Goal: Task Accomplishment & Management: Complete application form

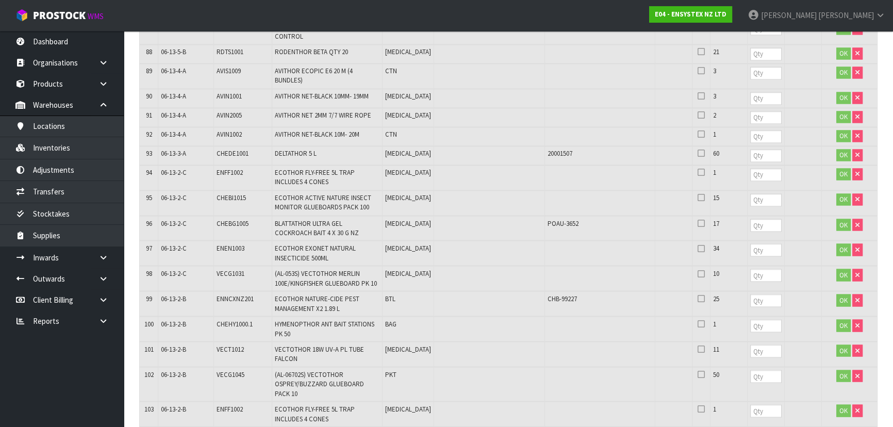
scroll to position [2058, 0]
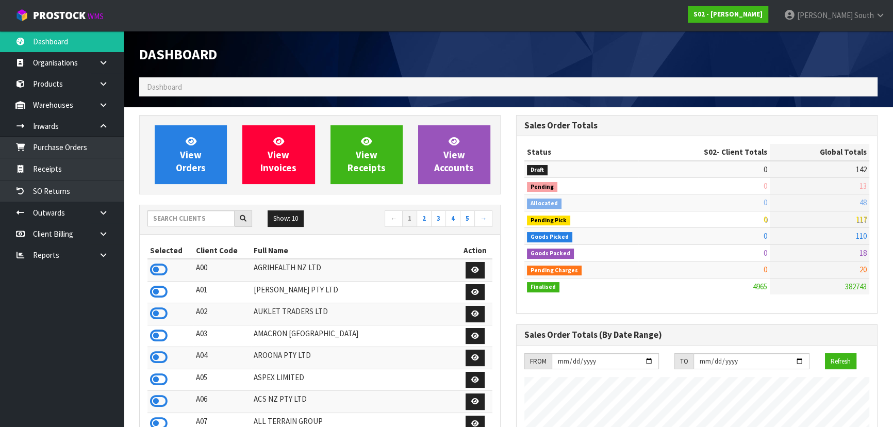
scroll to position [729, 376]
click at [187, 224] on input "text" at bounding box center [191, 218] width 87 height 16
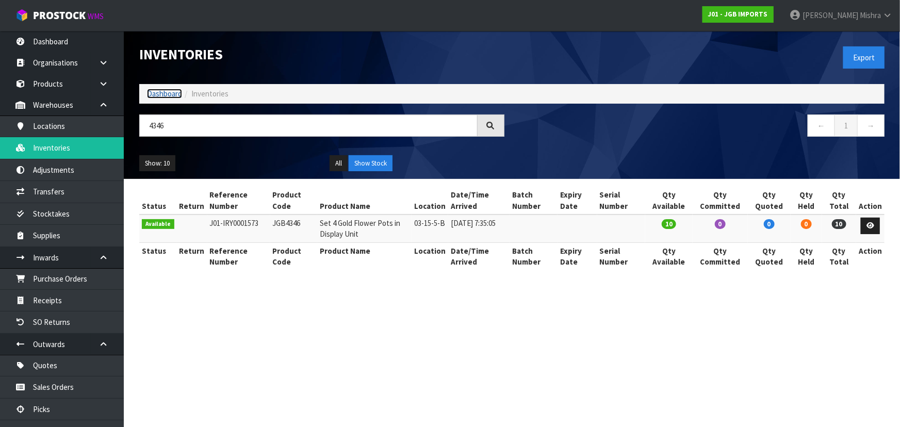
click at [154, 94] on link "Dashboard" at bounding box center [164, 94] width 35 height 10
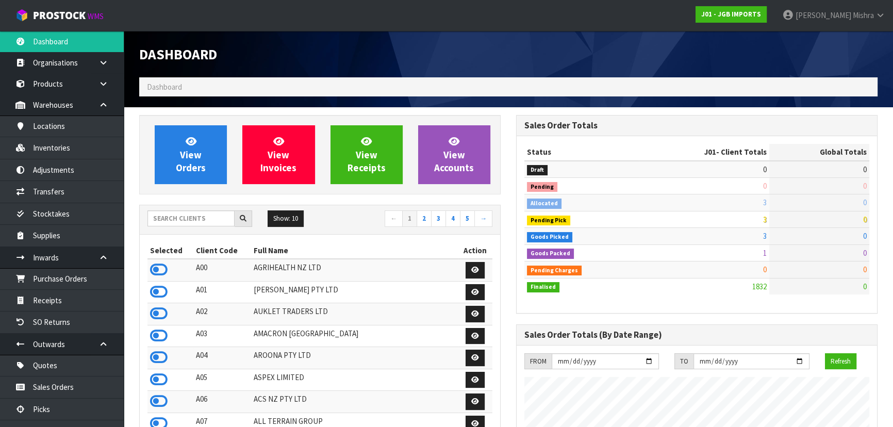
scroll to position [780, 376]
click at [186, 217] on input "text" at bounding box center [191, 218] width 87 height 16
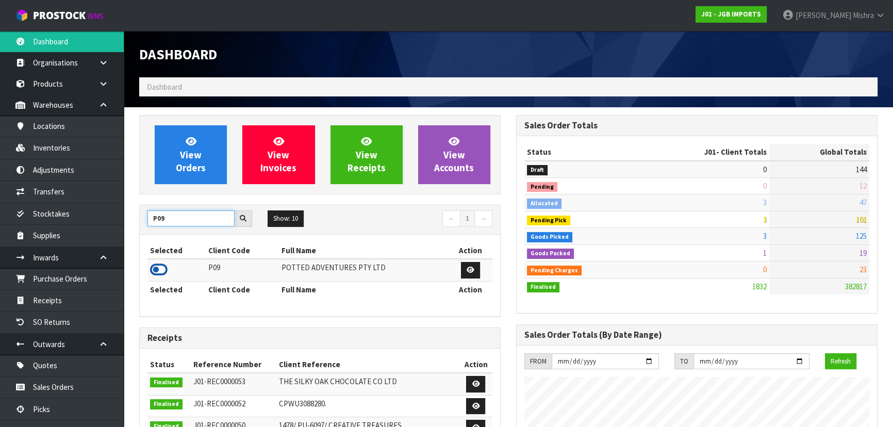
type input "P09"
click at [167, 273] on icon at bounding box center [159, 269] width 18 height 15
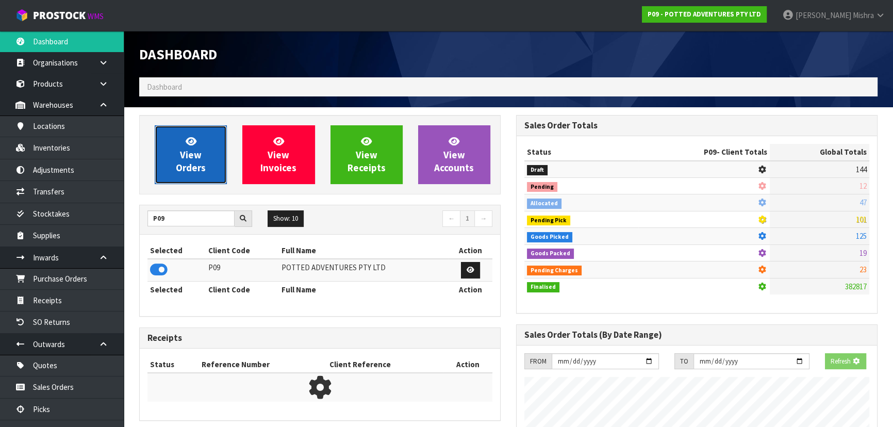
click at [189, 154] on span "View Orders" at bounding box center [191, 154] width 30 height 39
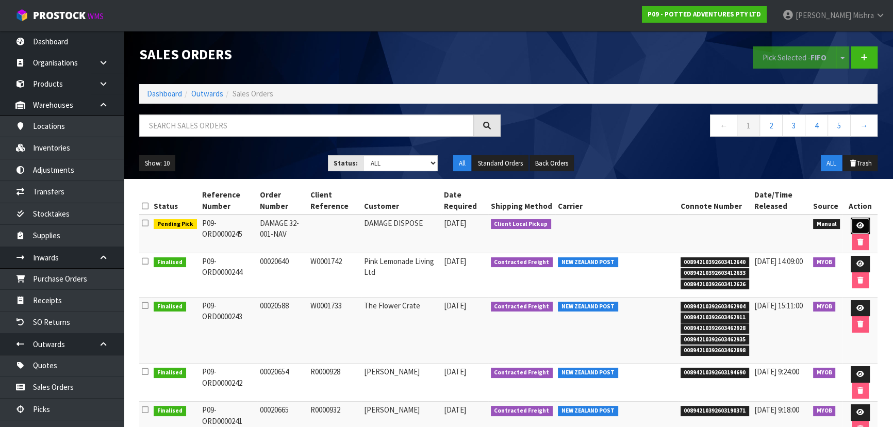
click at [864, 220] on link at bounding box center [860, 226] width 19 height 17
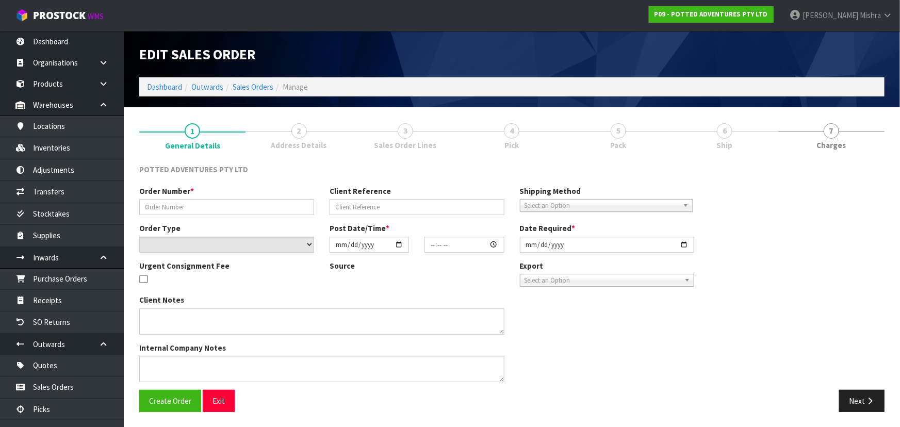
type input "DAMAGE 32-001-NAV"
select select "number:0"
type input "[DATE]"
type input "14:27:00.000"
type input "[DATE]"
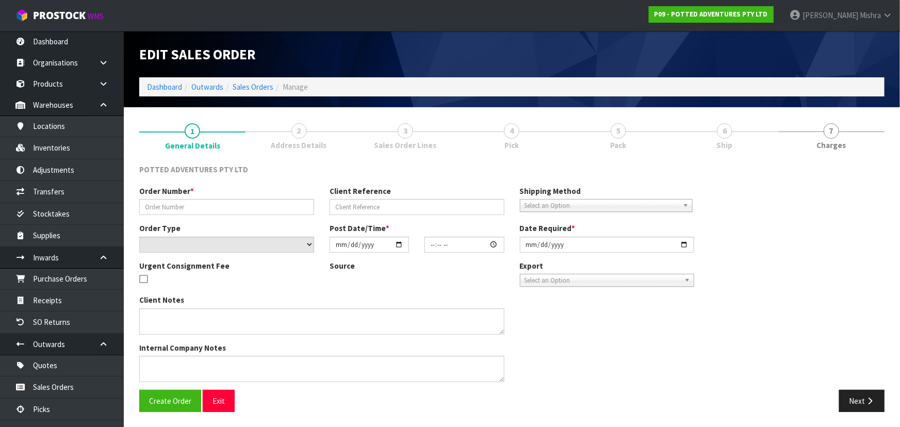
type textarea "[DATE] 11:01PM: PLEASE DISPOSE. PLEASE CONFIRM WITH [PERSON_NAME] HOW TO DISPOSE"
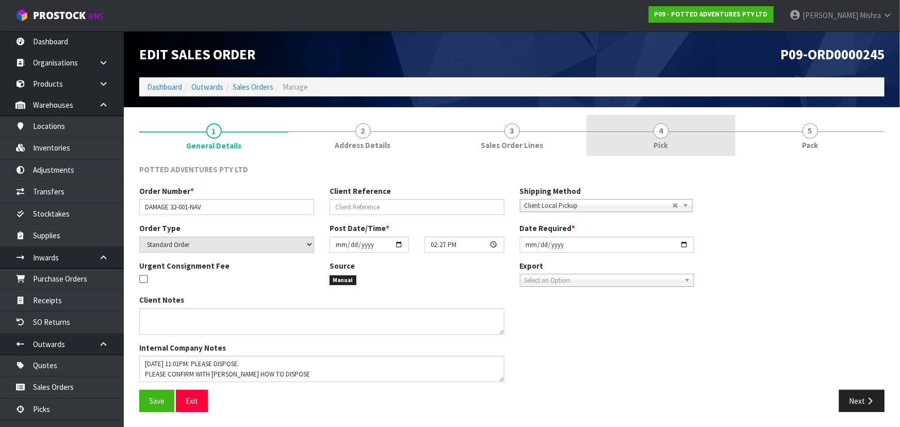
click at [685, 123] on link "4 Pick" at bounding box center [660, 135] width 149 height 41
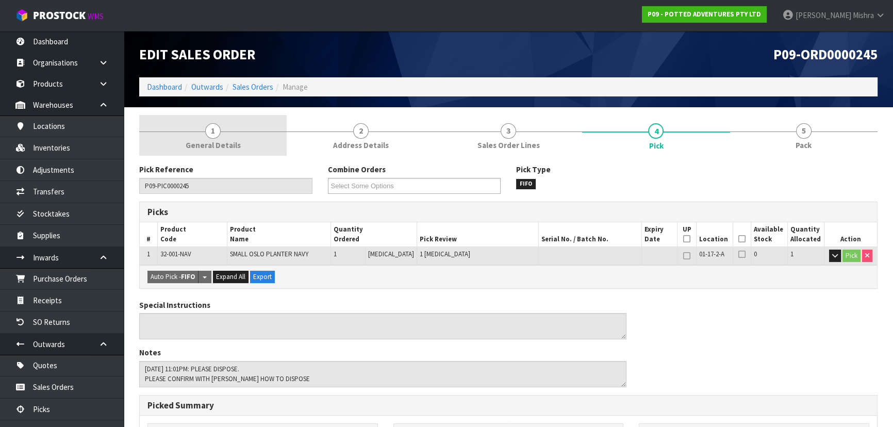
click at [220, 136] on link "1 General Details" at bounding box center [213, 135] width 148 height 41
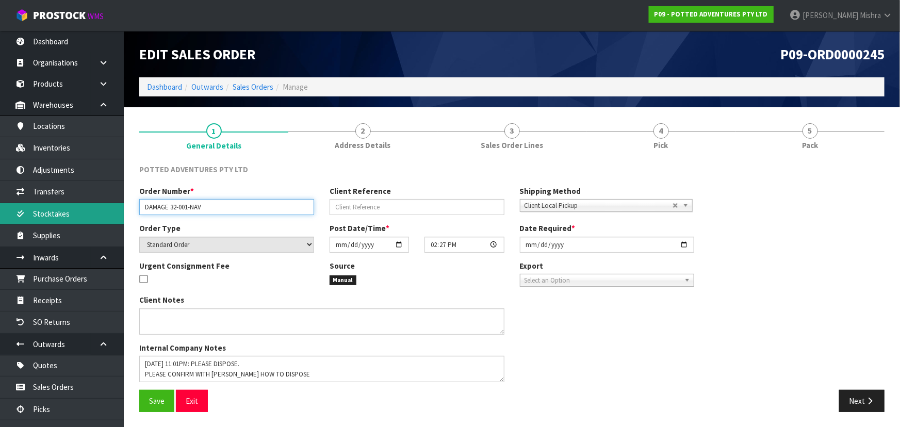
drag, startPoint x: 243, startPoint y: 206, endPoint x: 88, endPoint y: 207, distance: 155.2
click at [88, 207] on body "Toggle navigation ProStock WMS P09 - POTTED ADVENTURES PTY LTD [PERSON_NAME] Lo…" at bounding box center [450, 213] width 900 height 427
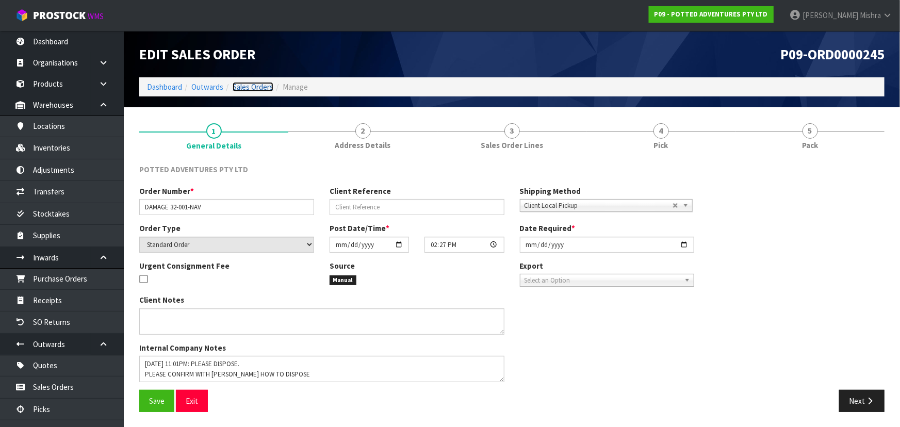
click at [240, 89] on link "Sales Orders" at bounding box center [253, 87] width 41 height 10
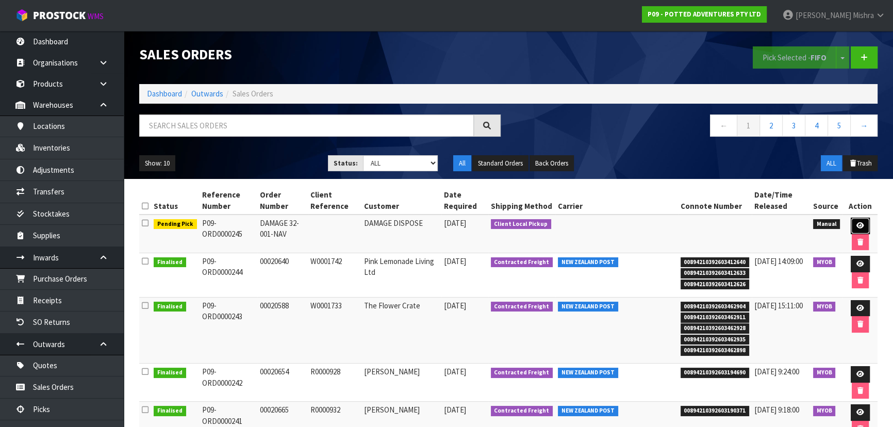
click at [851, 221] on link at bounding box center [860, 226] width 19 height 17
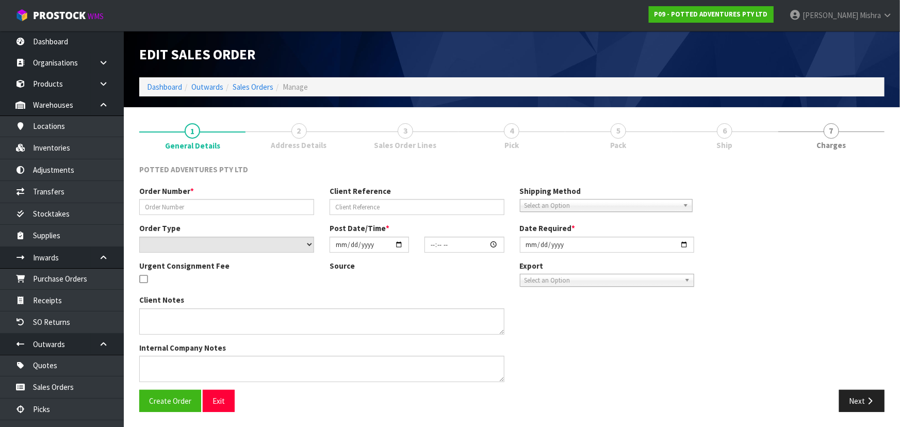
type input "DAMAGE 32-001-NAV"
select select "number:0"
type input "[DATE]"
type input "14:27:00.000"
type input "[DATE]"
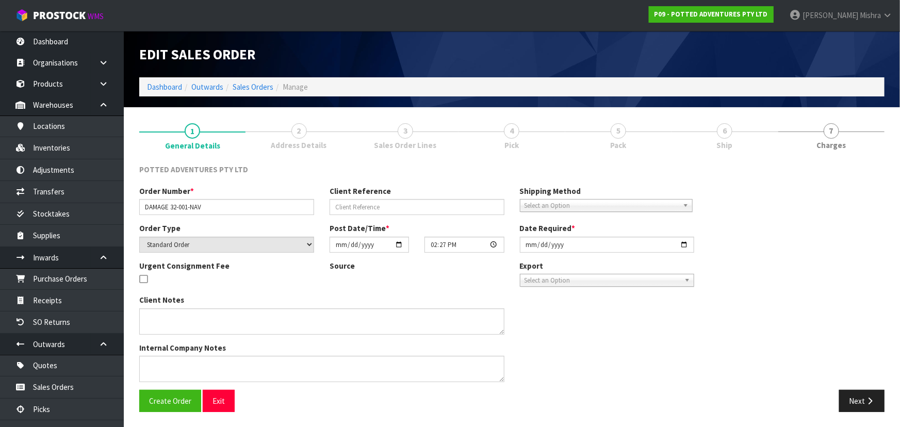
type textarea "[DATE] 11:01PM: PLEASE DISPOSE. PLEASE CONFIRM WITH [PERSON_NAME] HOW TO DISPOSE"
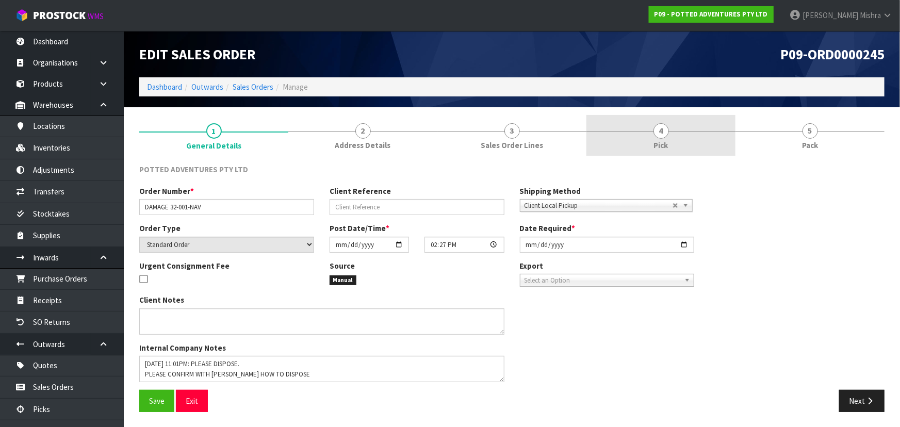
click at [688, 146] on link "4 Pick" at bounding box center [660, 135] width 149 height 41
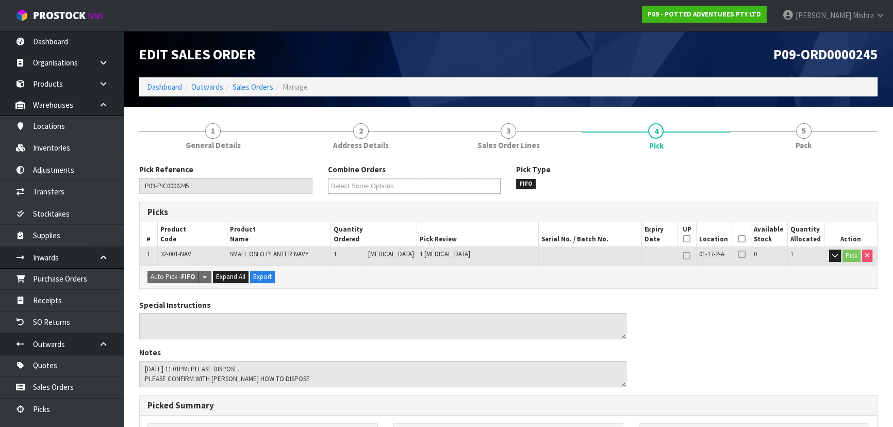
click at [743, 237] on th "Picked" at bounding box center [742, 234] width 18 height 24
click at [733, 238] on th "Picked" at bounding box center [742, 234] width 18 height 24
click at [739, 239] on icon at bounding box center [742, 239] width 7 height 1
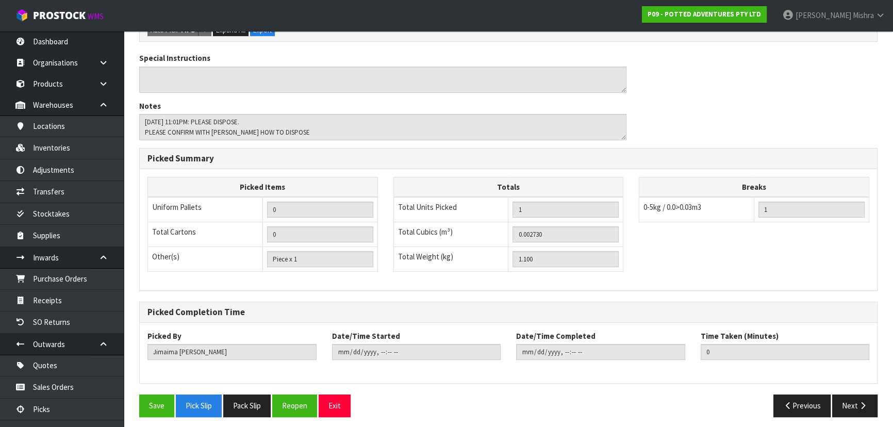
scroll to position [288, 0]
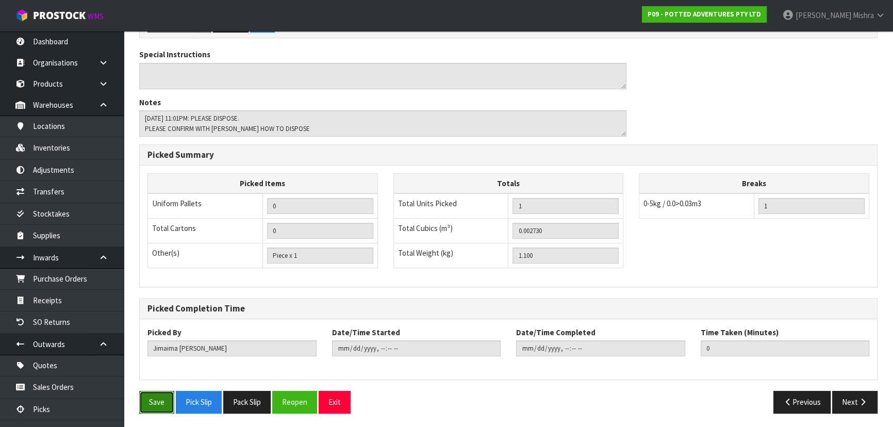
click at [156, 398] on button "Save" at bounding box center [156, 402] width 35 height 22
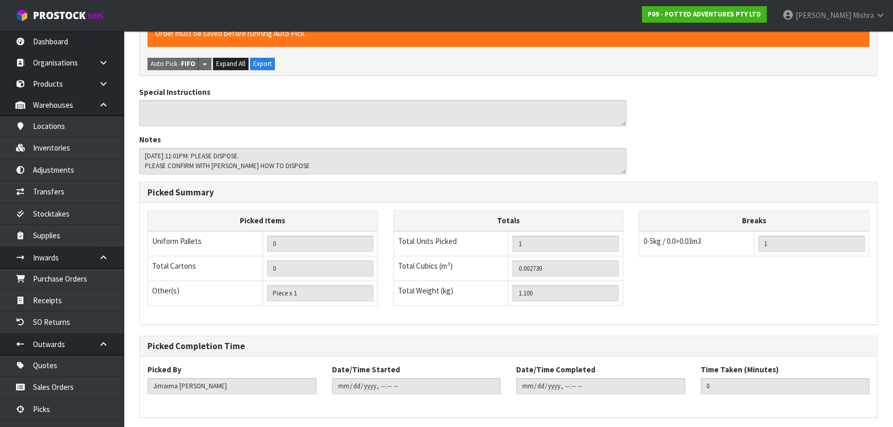
scroll to position [0, 0]
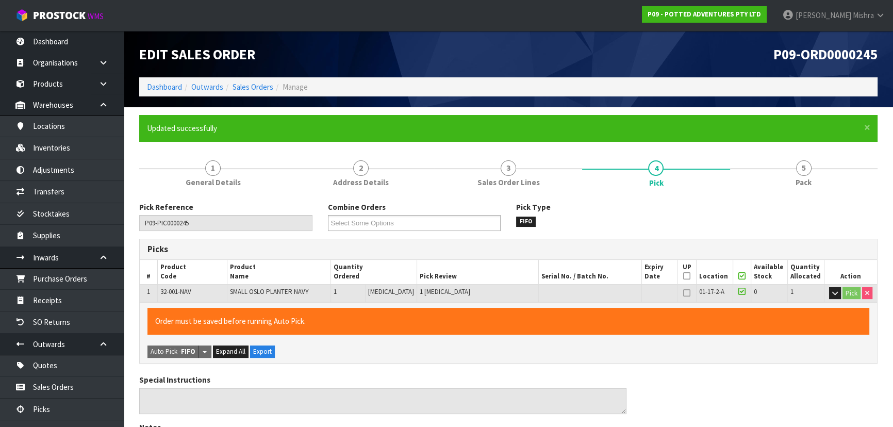
type input "[PERSON_NAME]"
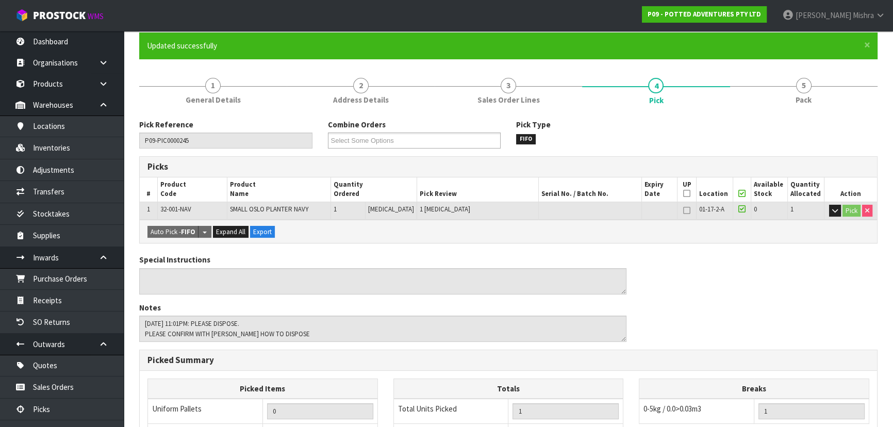
scroll to position [281, 0]
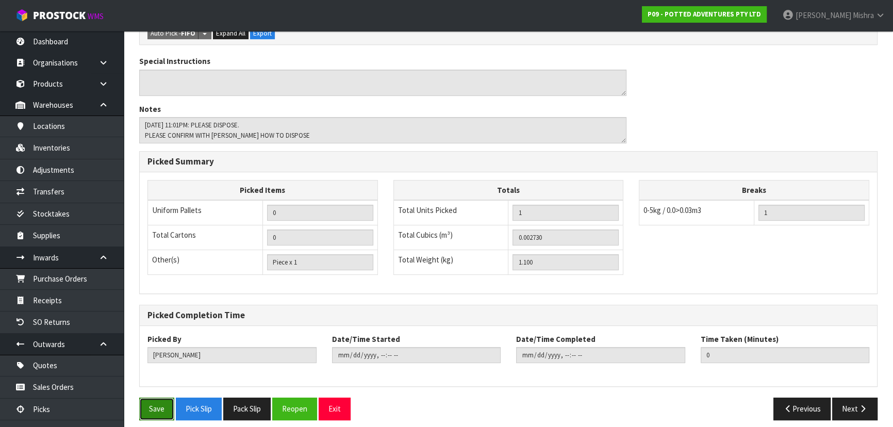
click at [160, 404] on button "Save" at bounding box center [156, 409] width 35 height 22
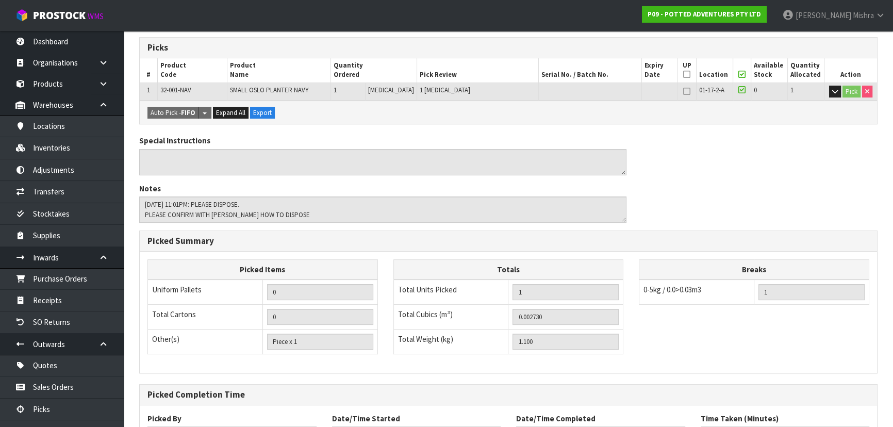
scroll to position [288, 0]
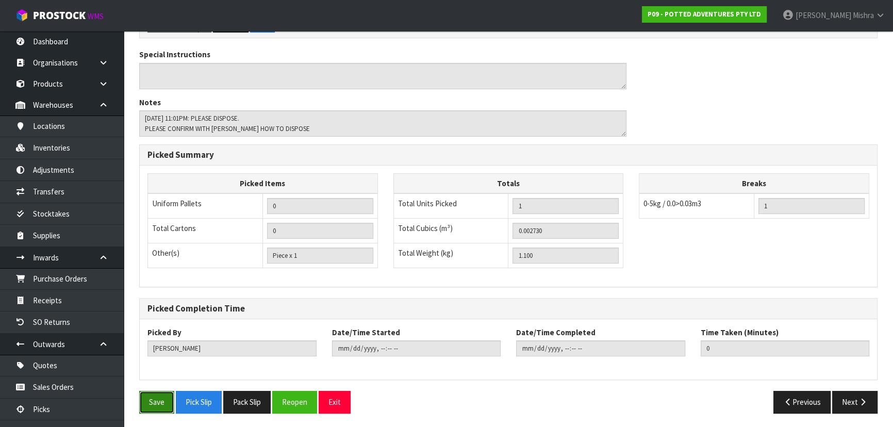
drag, startPoint x: 154, startPoint y: 404, endPoint x: 644, endPoint y: 377, distance: 490.7
click at [154, 404] on button "Save" at bounding box center [156, 402] width 35 height 22
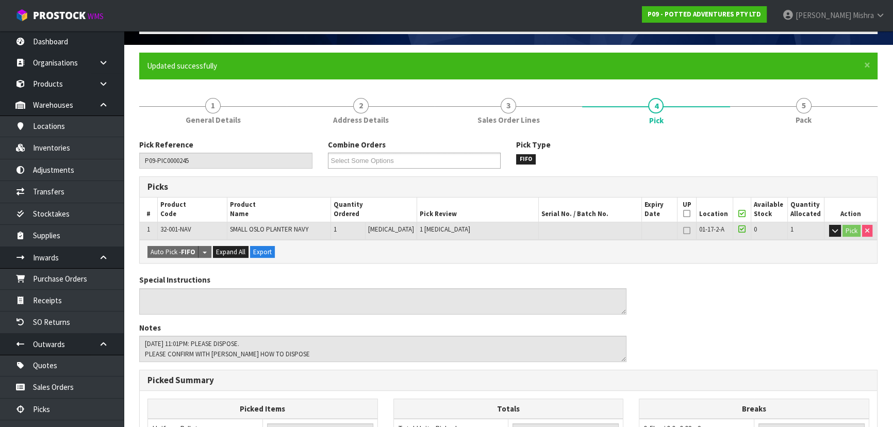
type input "[DATE]T09:38:07"
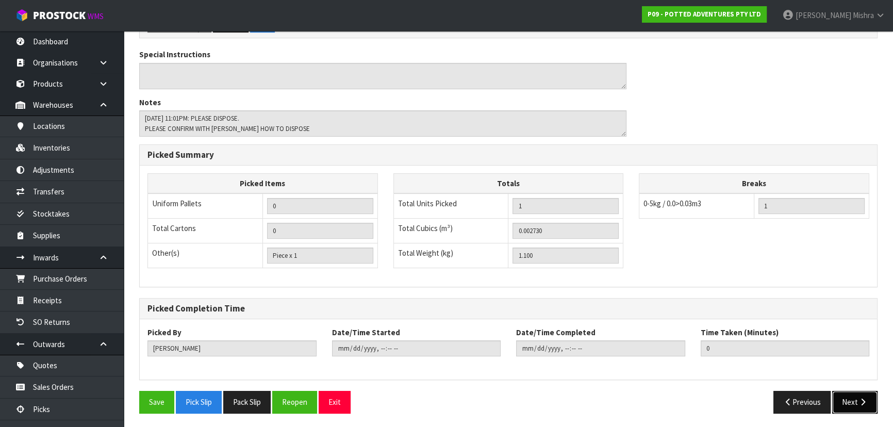
click at [839, 403] on button "Next" at bounding box center [854, 402] width 45 height 22
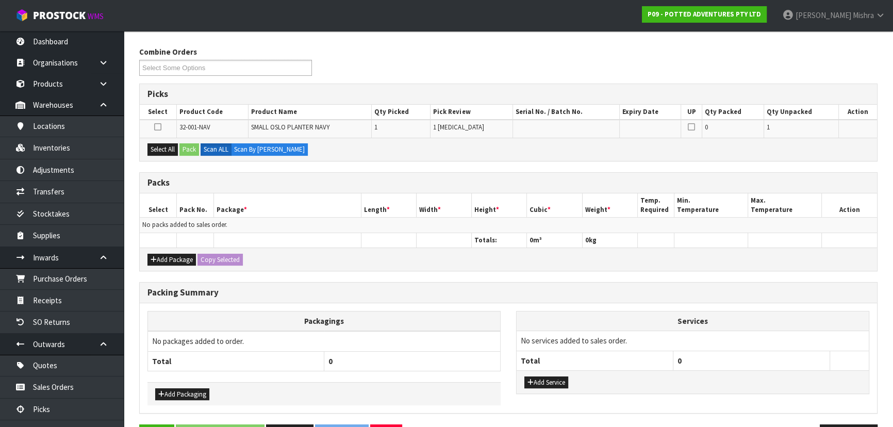
scroll to position [188, 0]
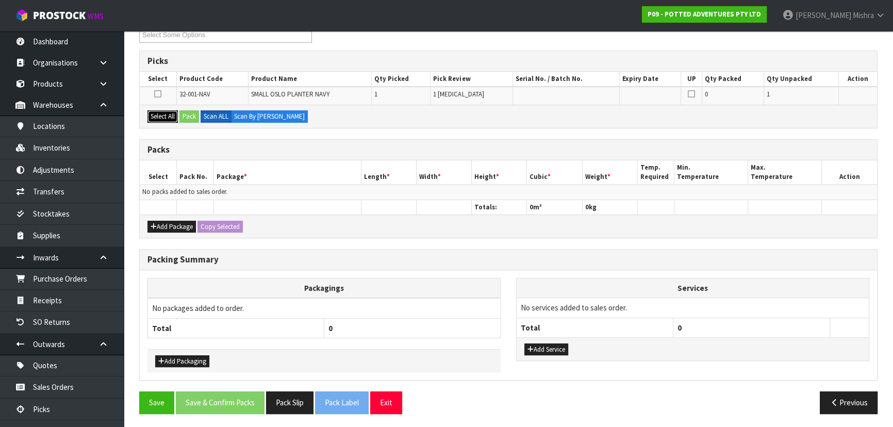
click at [162, 115] on button "Select All" at bounding box center [163, 116] width 30 height 12
click at [186, 112] on button "Pack" at bounding box center [189, 116] width 20 height 12
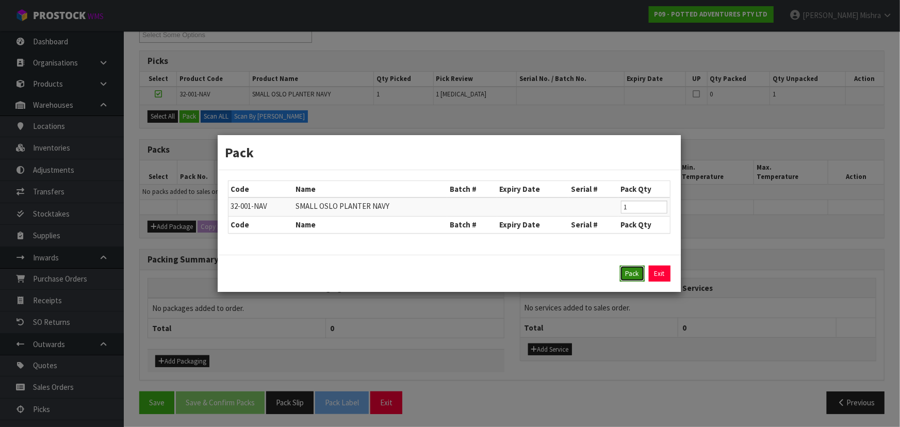
click at [635, 269] on button "Pack" at bounding box center [632, 274] width 25 height 17
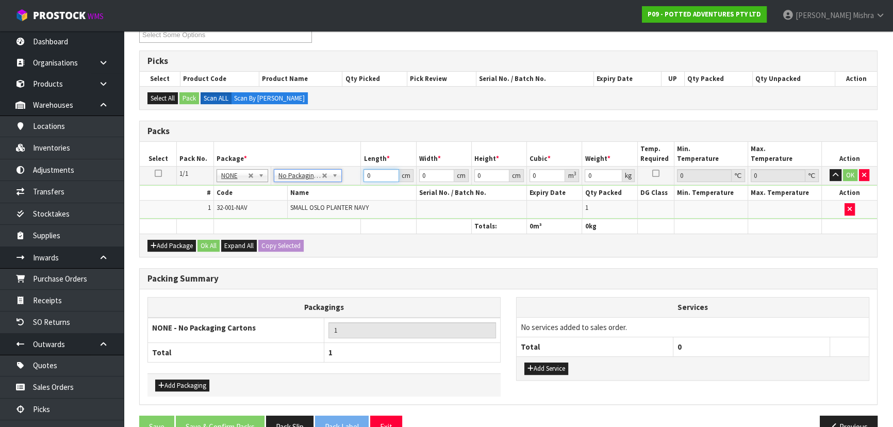
drag, startPoint x: 373, startPoint y: 175, endPoint x: 346, endPoint y: 175, distance: 27.3
click at [346, 175] on tr "1/1 NONE 007-001 007-002 007-004 007-009 007-013 007-014 007-015 007-017 007-01…" at bounding box center [509, 175] width 738 height 19
type input "1"
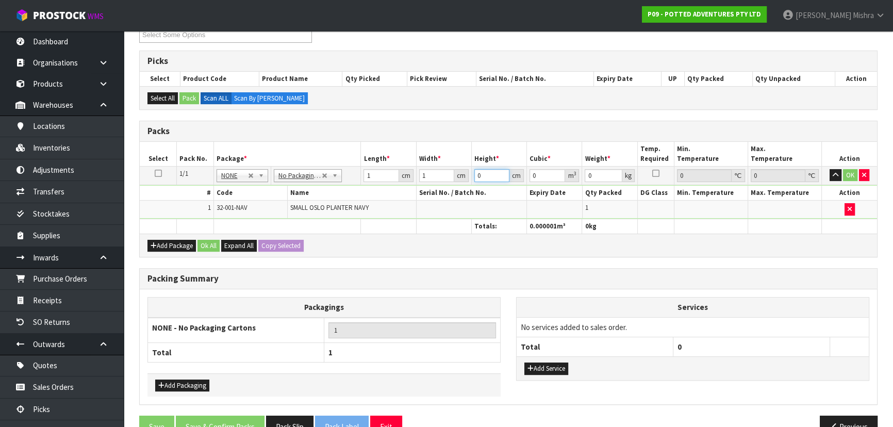
type input "0.000001"
type input "1"
click at [205, 240] on button "Ok All" at bounding box center [209, 246] width 22 height 12
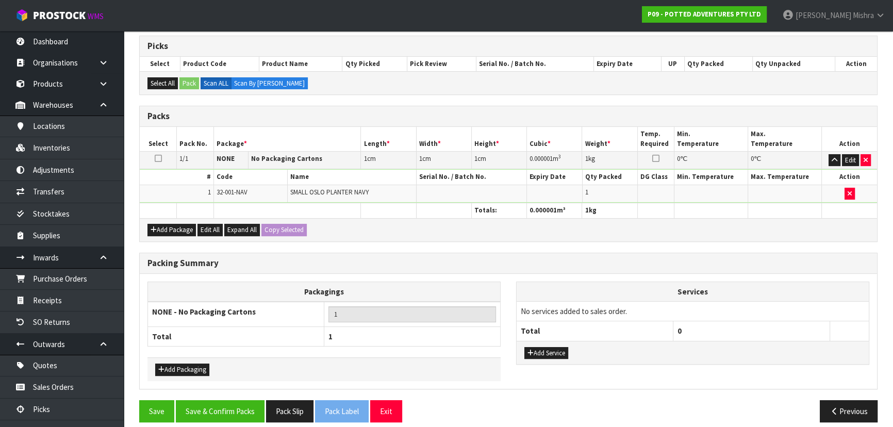
scroll to position [211, 0]
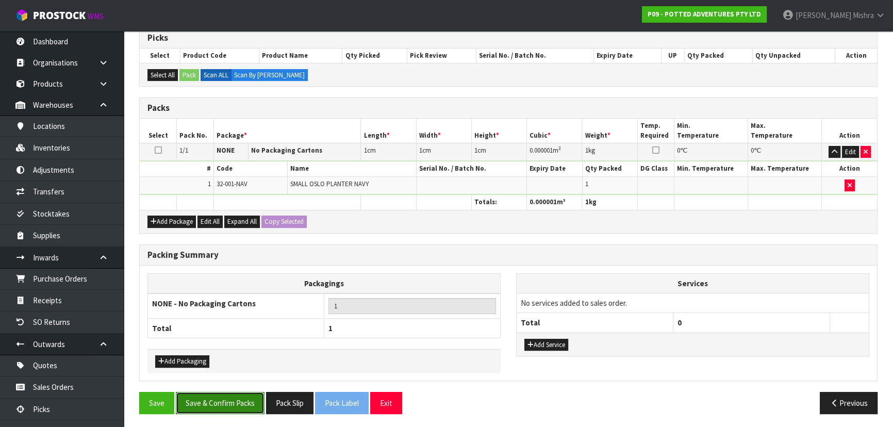
click at [217, 394] on button "Save & Confirm Packs" at bounding box center [220, 403] width 89 height 22
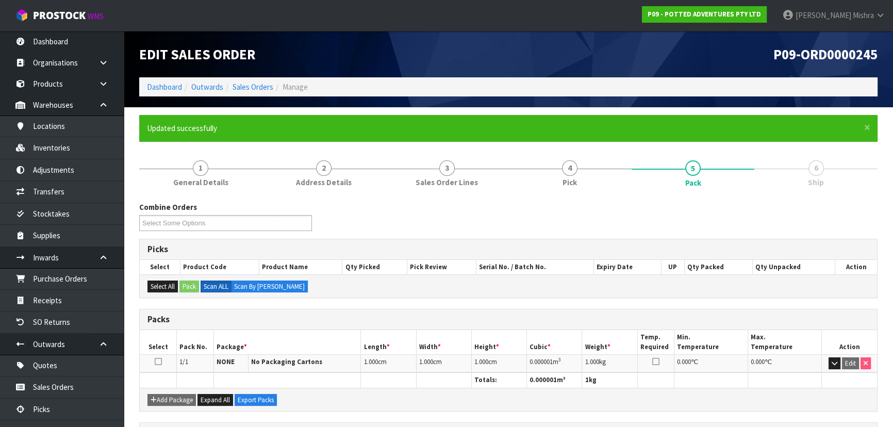
scroll to position [155, 0]
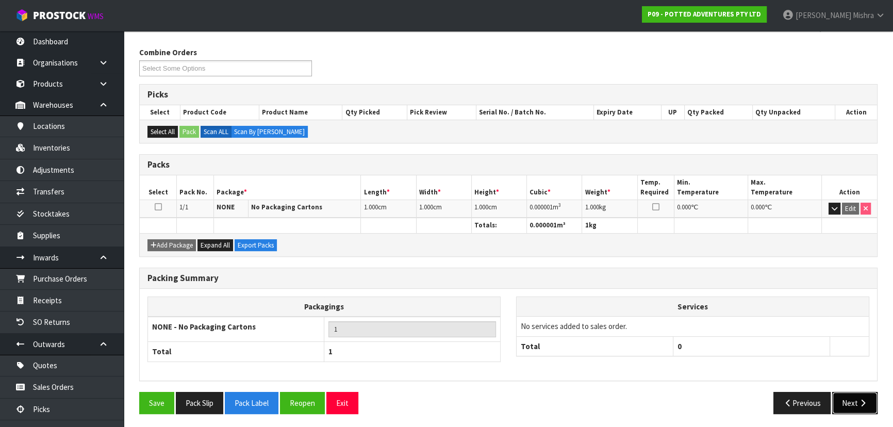
click at [862, 408] on button "Next" at bounding box center [854, 403] width 45 height 22
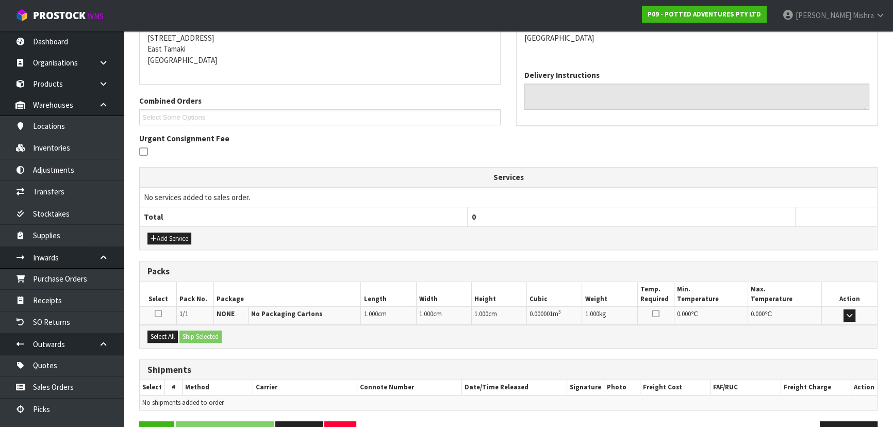
scroll to position [239, 0]
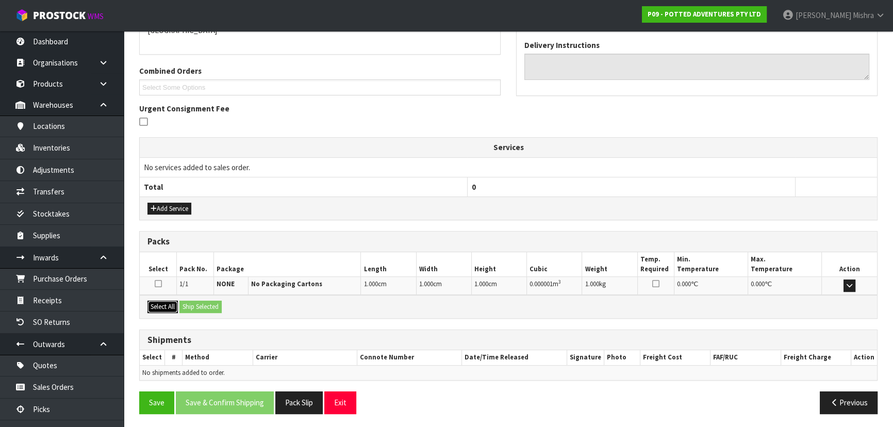
click at [168, 305] on button "Select All" at bounding box center [163, 307] width 30 height 12
click at [185, 308] on button "Ship Selected" at bounding box center [200, 307] width 42 height 12
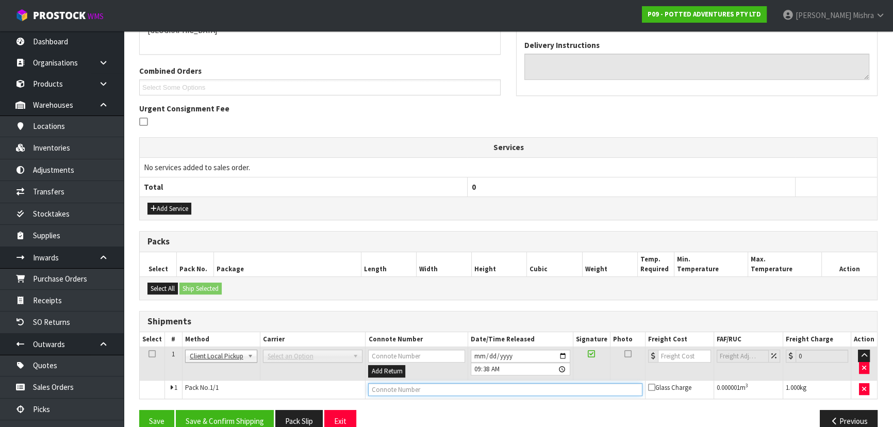
click at [453, 385] on input "text" at bounding box center [505, 389] width 274 height 13
type input "DISPOSED"
click at [215, 413] on button "Save & Confirm Shipping" at bounding box center [225, 421] width 98 height 22
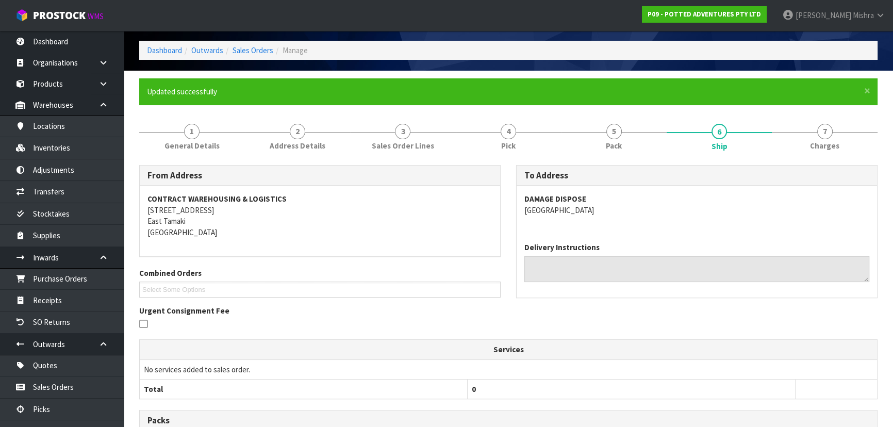
scroll to position [0, 0]
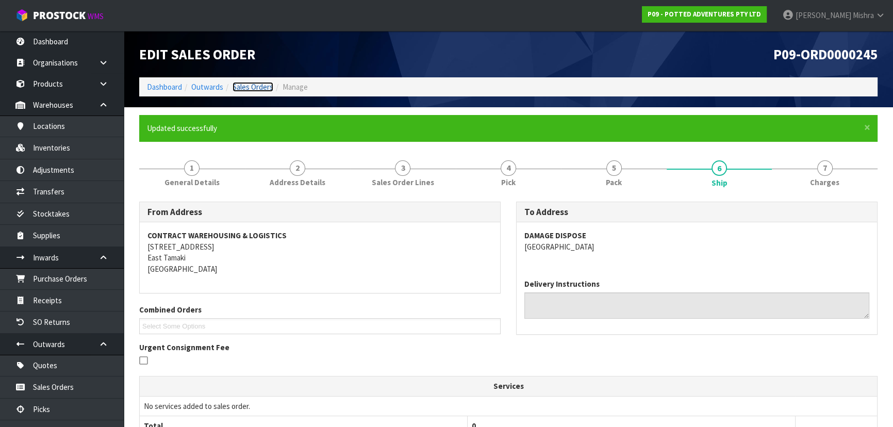
click at [254, 82] on link "Sales Orders" at bounding box center [253, 87] width 41 height 10
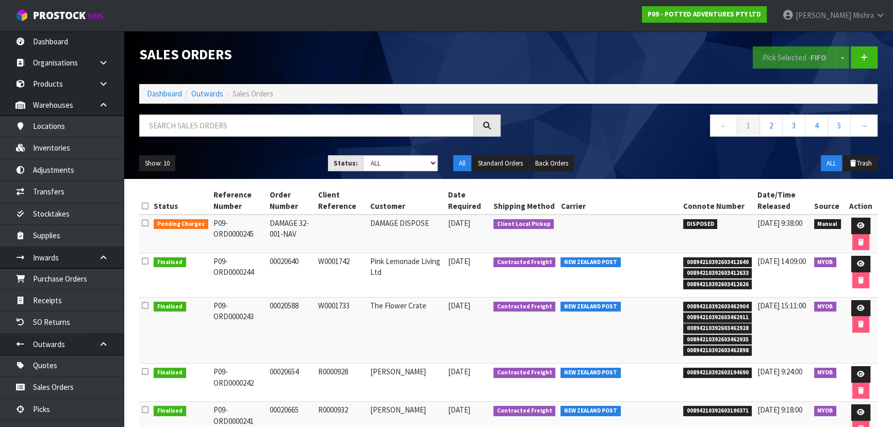
click at [160, 99] on li "Dashboard" at bounding box center [164, 93] width 35 height 11
click at [158, 95] on link "Dashboard" at bounding box center [164, 94] width 35 height 10
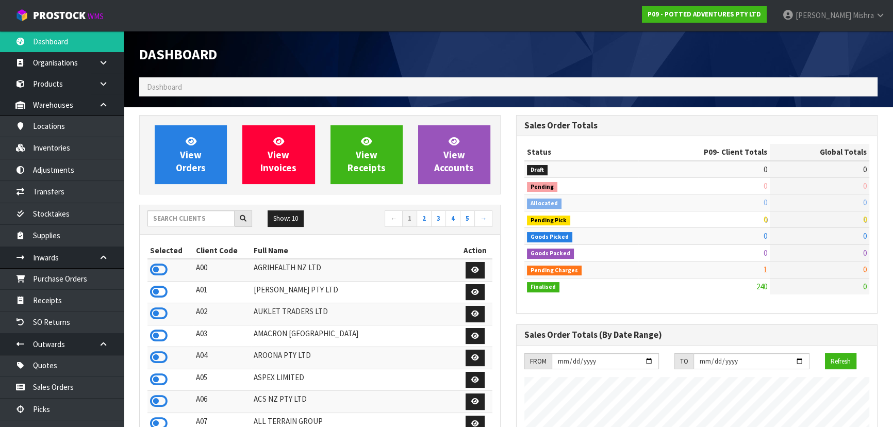
scroll to position [780, 376]
click at [202, 220] on input "text" at bounding box center [191, 218] width 87 height 16
type input "V04"
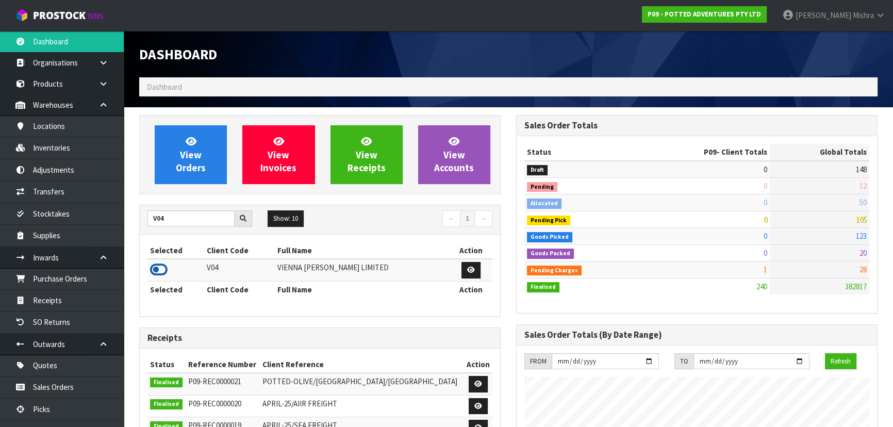
click at [151, 268] on icon at bounding box center [159, 269] width 18 height 15
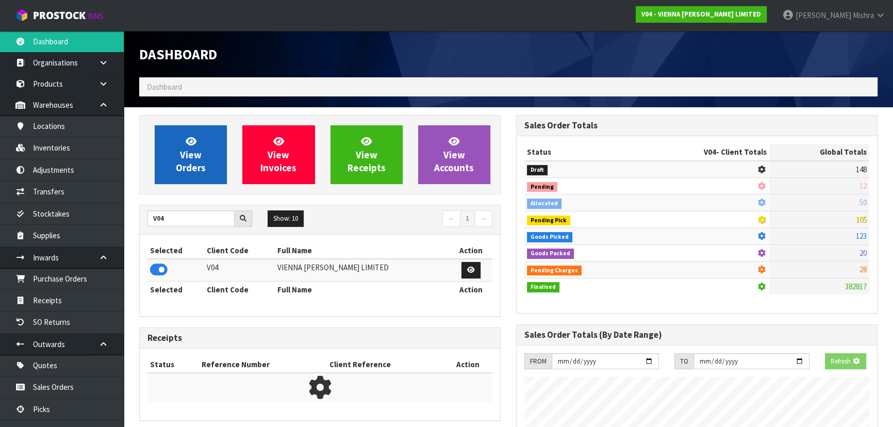
scroll to position [824, 376]
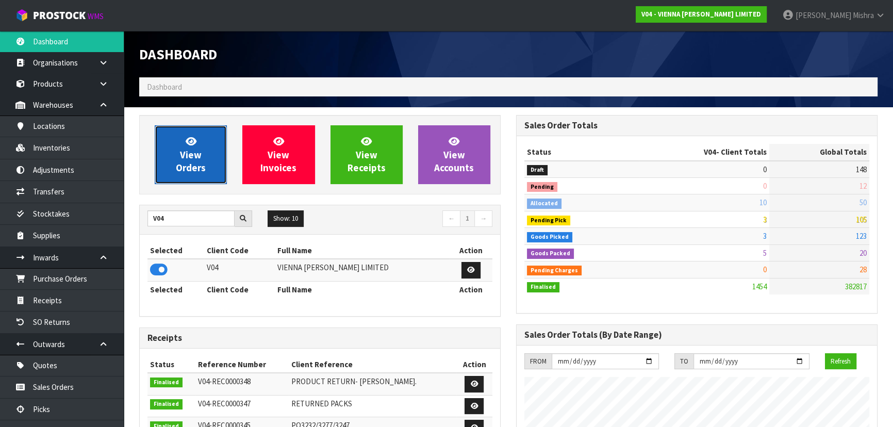
click at [170, 162] on link "View Orders" at bounding box center [191, 154] width 72 height 59
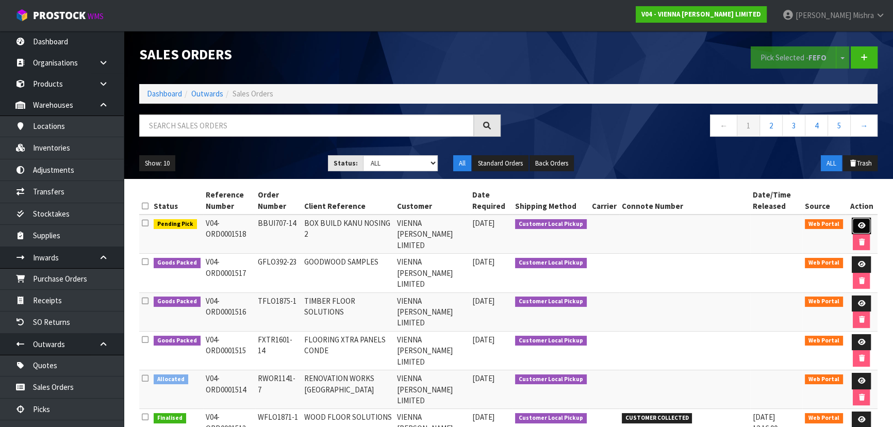
click at [858, 227] on icon at bounding box center [862, 225] width 8 height 7
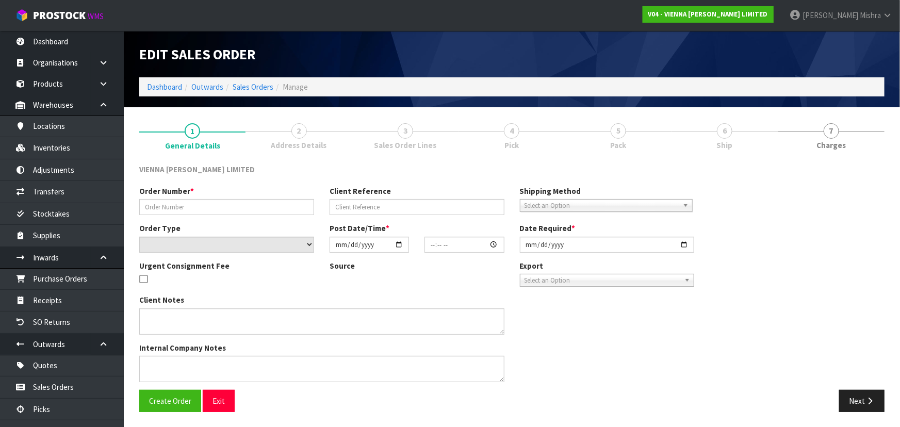
type input "BBUI707-14"
type input "BOX BUILD KANU NOSING 2"
select select "number:0"
type input "[DATE]"
type input "08:11:00.000"
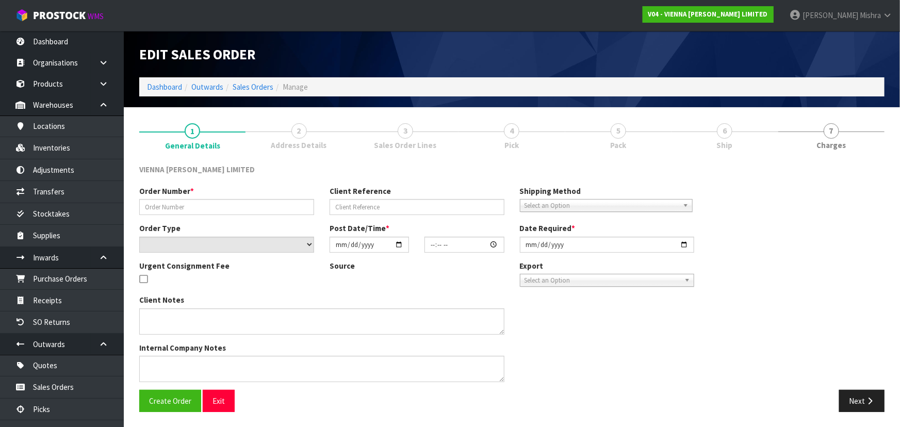
type input "[DATE]"
type textarea "BOX BUILD KANU NOSING 2"
type textarea "PLEASE DELETE THE 3 X AE-LP-2400 FROM THE ORDER."
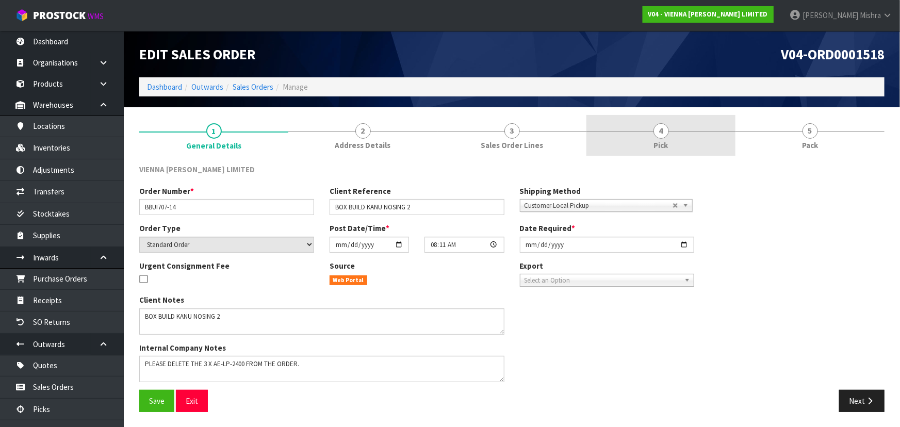
drag, startPoint x: 652, startPoint y: 144, endPoint x: 696, endPoint y: 204, distance: 74.5
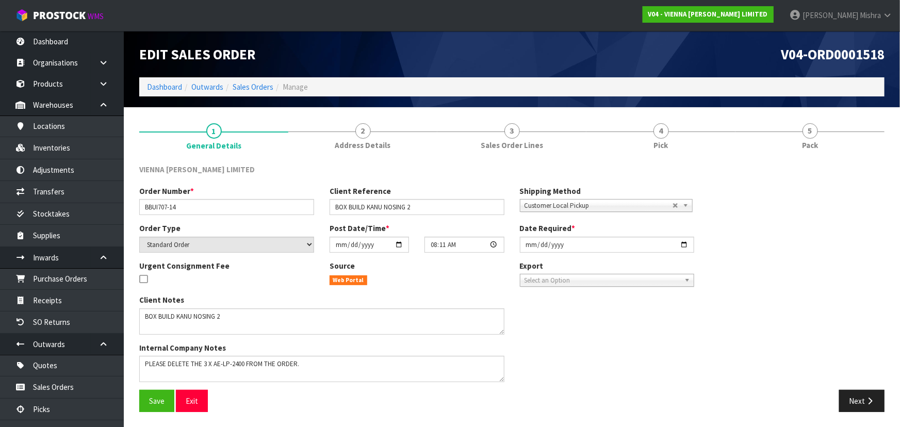
click at [652, 144] on link "4 Pick" at bounding box center [660, 135] width 149 height 41
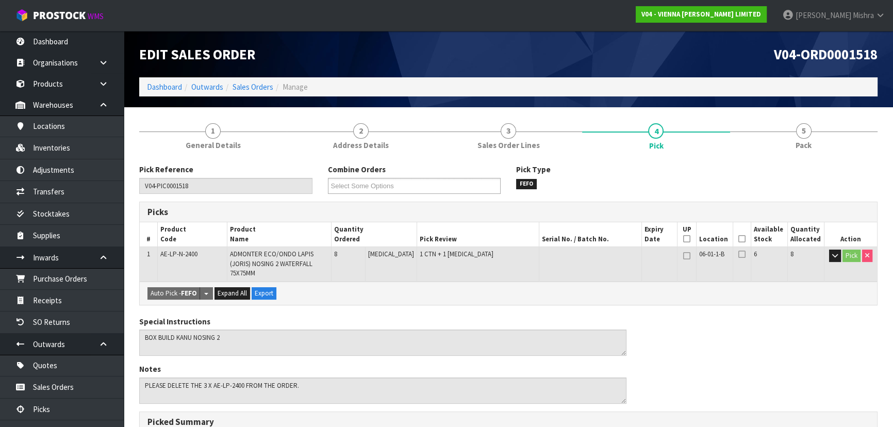
click at [739, 239] on icon at bounding box center [742, 239] width 7 height 1
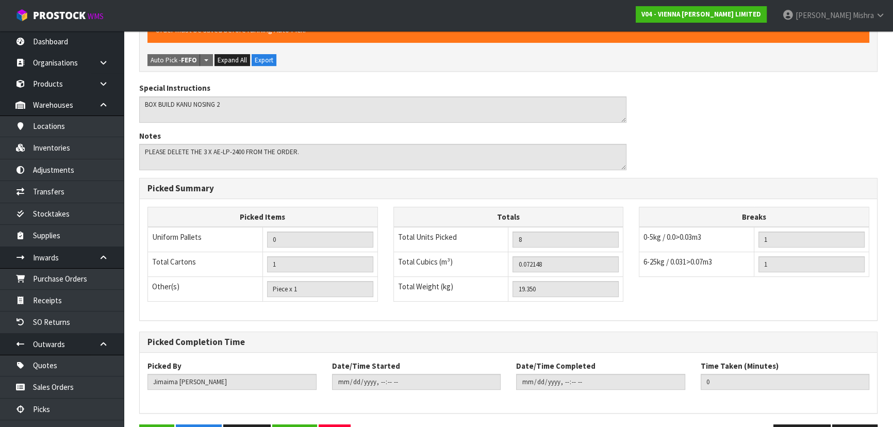
scroll to position [294, 0]
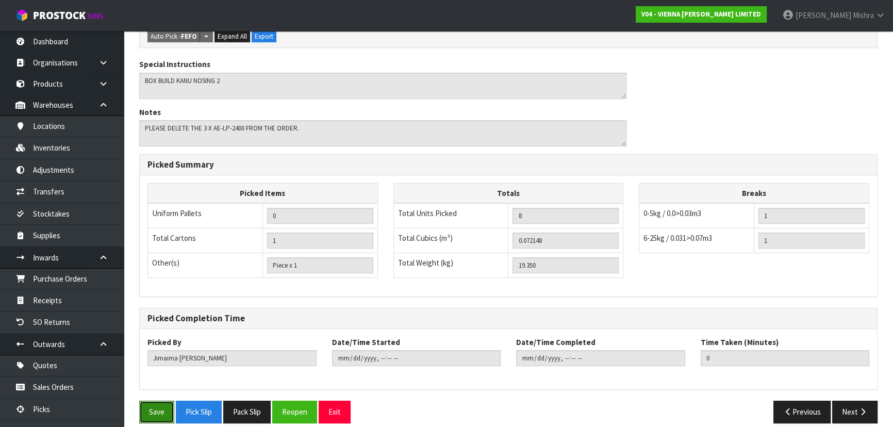
click at [155, 401] on button "Save" at bounding box center [156, 412] width 35 height 22
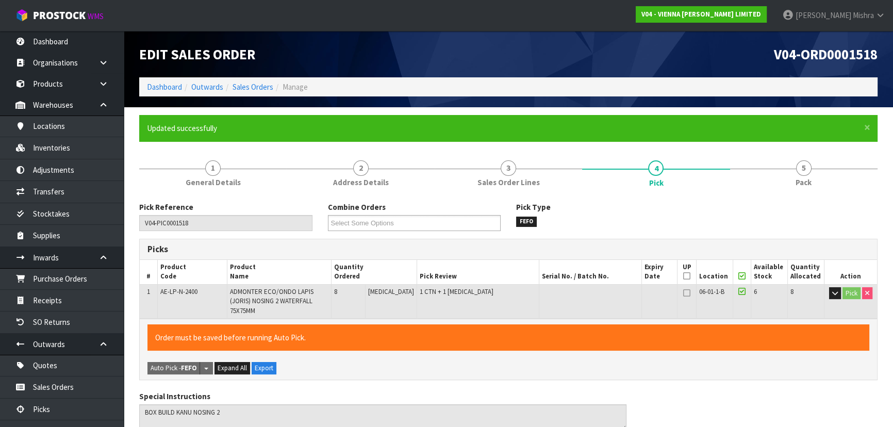
type input "[PERSON_NAME]"
type input "[DATE]T09:39:57"
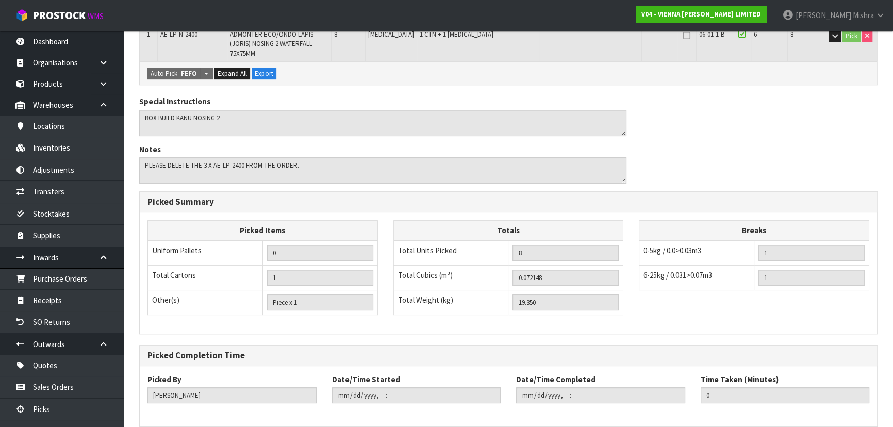
scroll to position [294, 0]
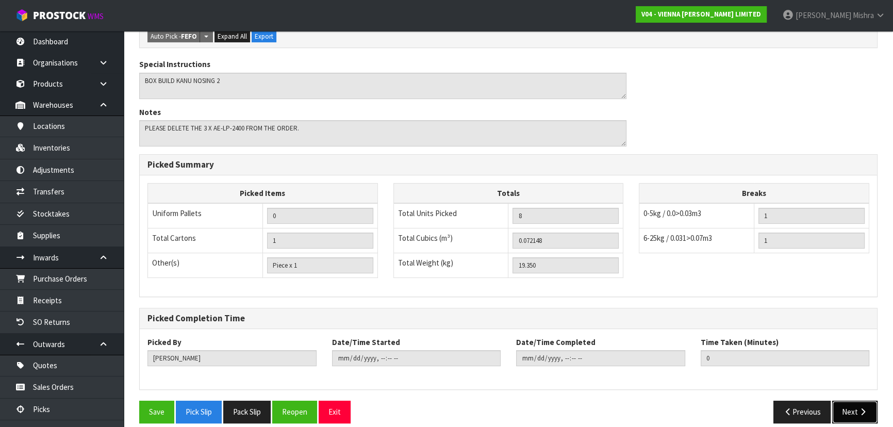
click at [849, 403] on button "Next" at bounding box center [854, 412] width 45 height 22
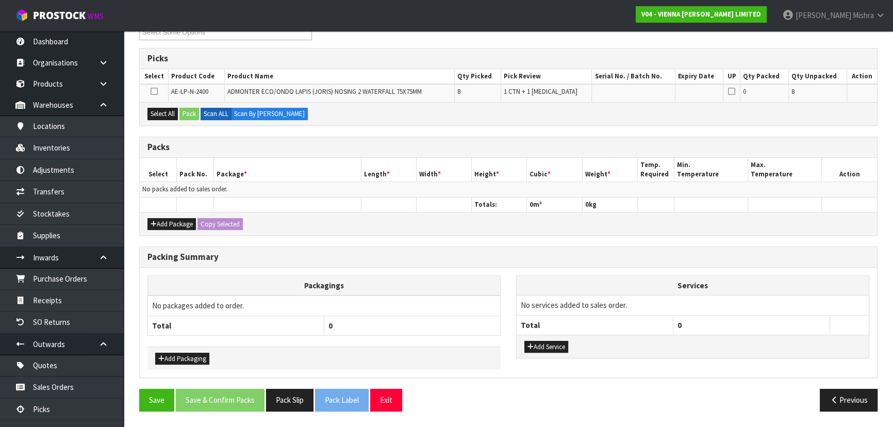
scroll to position [0, 0]
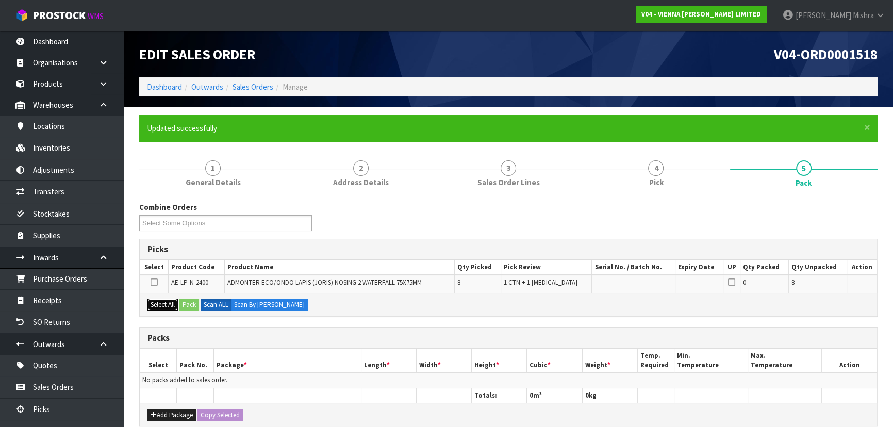
click at [171, 307] on button "Select All" at bounding box center [163, 305] width 30 height 12
click at [190, 305] on button "Pack" at bounding box center [189, 305] width 20 height 12
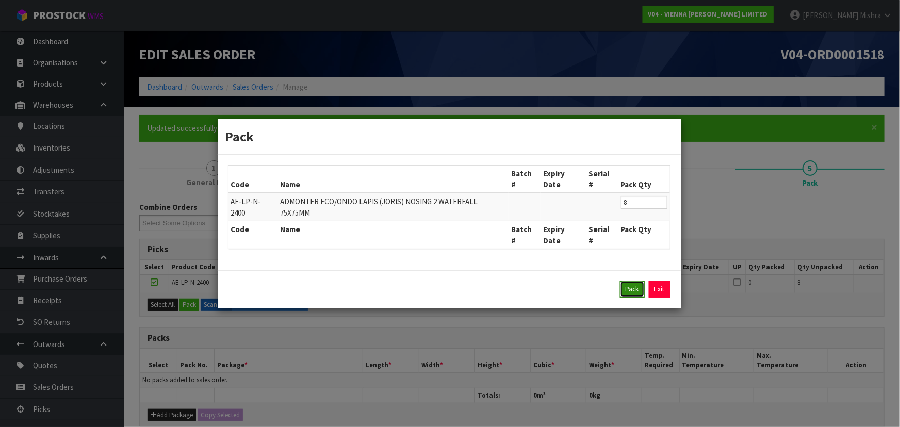
click at [628, 281] on button "Pack" at bounding box center [632, 289] width 25 height 17
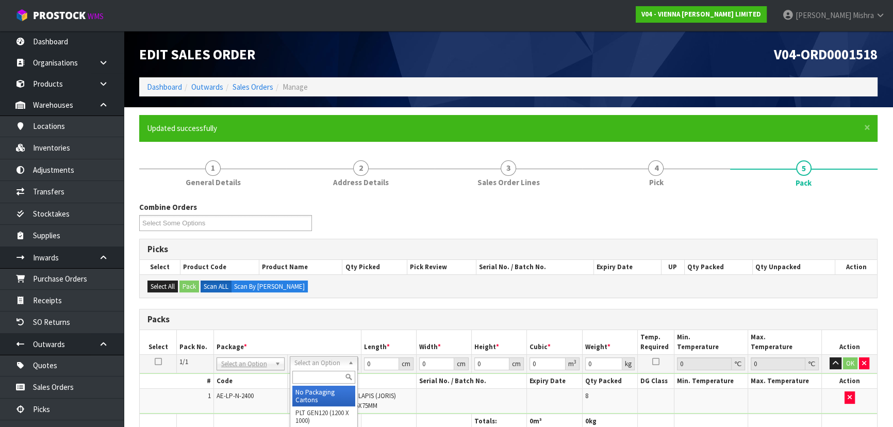
click at [315, 380] on input "text" at bounding box center [323, 377] width 63 height 13
drag, startPoint x: 373, startPoint y: 364, endPoint x: 274, endPoint y: 364, distance: 98.5
click at [274, 364] on tr "1/1 NONE 007-001 007-002 007-004 007-009 007-013 007-014 007-015 007-017 007-01…" at bounding box center [509, 363] width 738 height 19
type input "247"
type input "22"
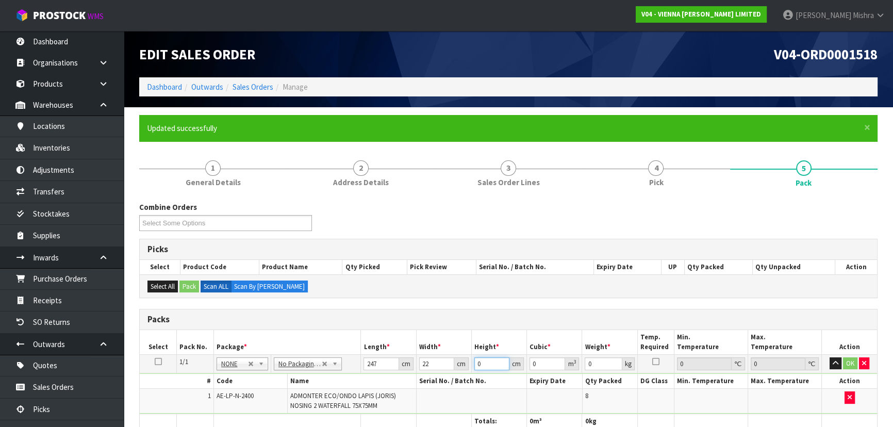
type input "1"
type input "0.005434"
type input "15"
type input "0.08151"
type input "15"
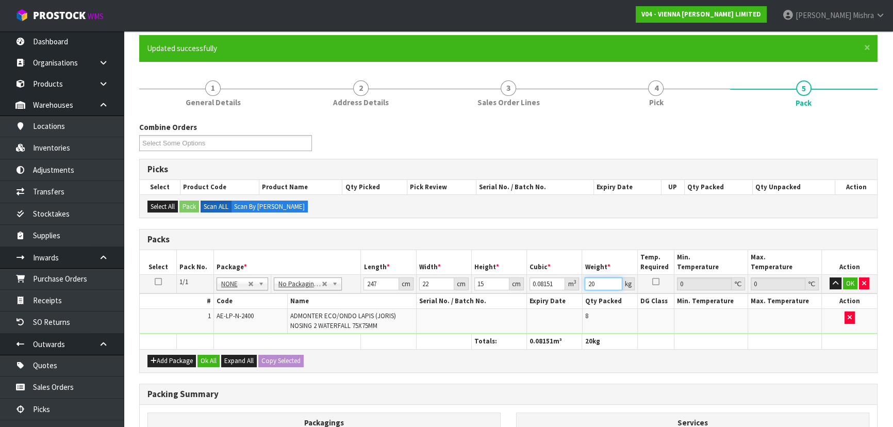
scroll to position [219, 0]
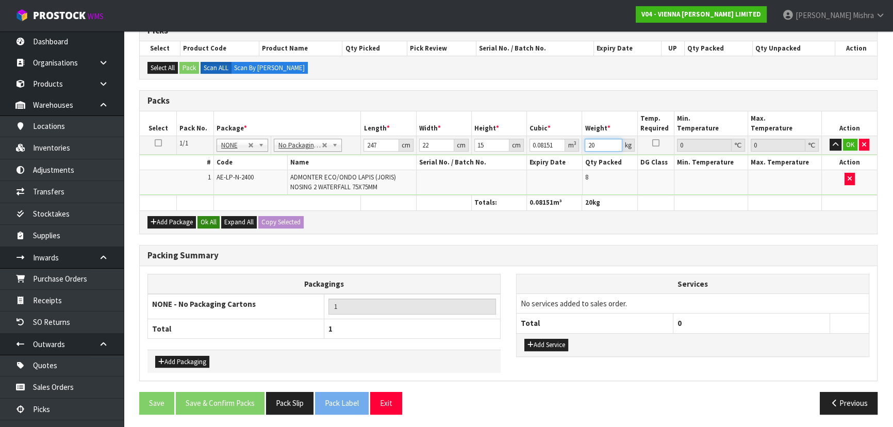
type input "20"
click at [202, 217] on button "Ok All" at bounding box center [209, 222] width 22 height 12
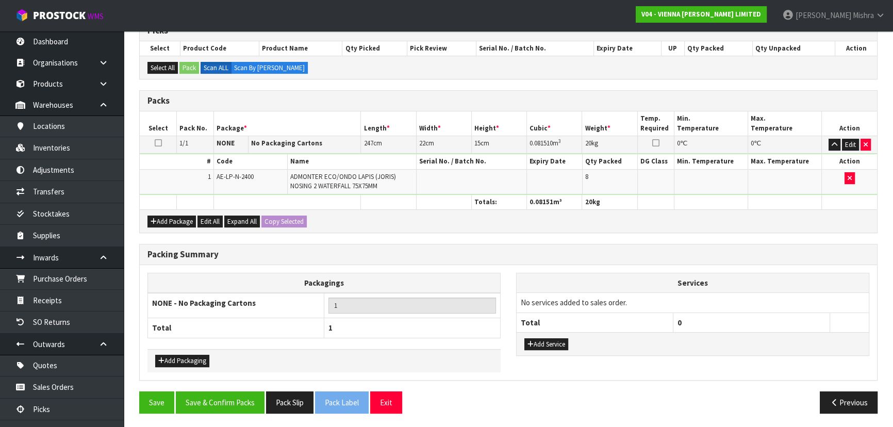
scroll to position [218, 0]
click at [211, 395] on button "Save & Confirm Packs" at bounding box center [220, 403] width 89 height 22
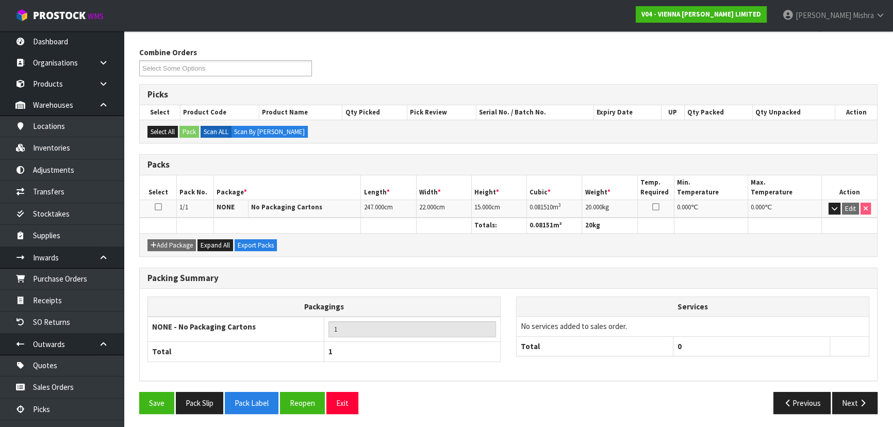
scroll to position [155, 0]
click at [204, 408] on button "Pack Slip" at bounding box center [199, 403] width 47 height 22
click at [853, 403] on button "Next" at bounding box center [854, 403] width 45 height 22
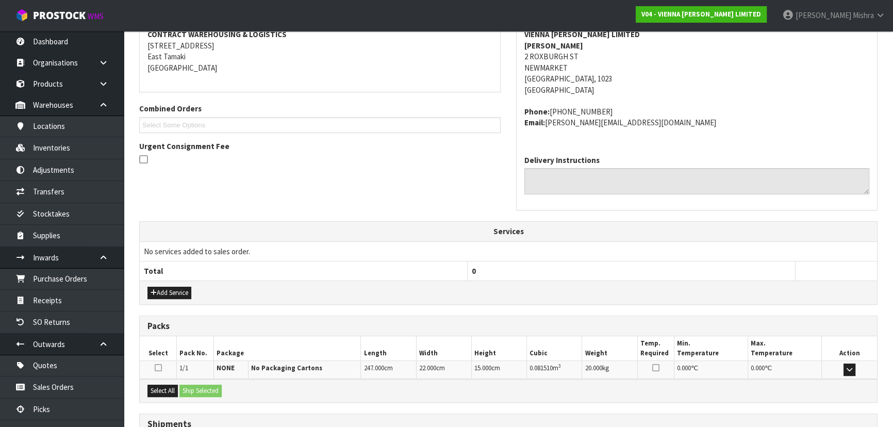
scroll to position [202, 0]
click at [143, 156] on icon at bounding box center [143, 159] width 8 height 10
click at [0, 0] on input "checkbox" at bounding box center [0, 0] width 0 height 0
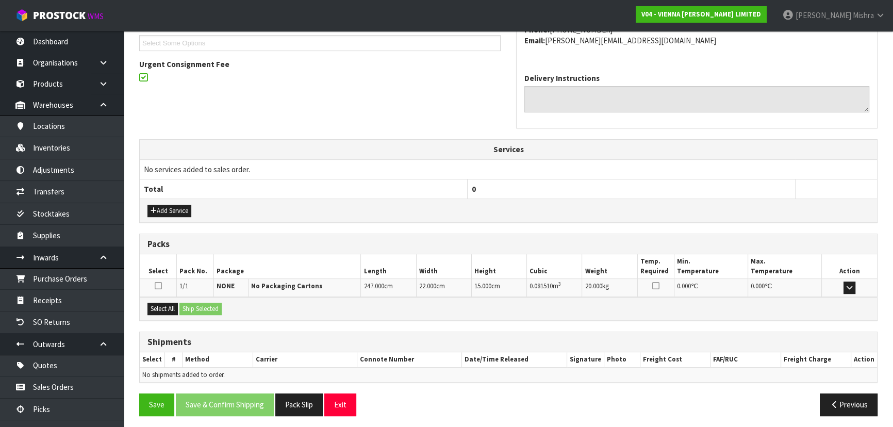
scroll to position [285, 0]
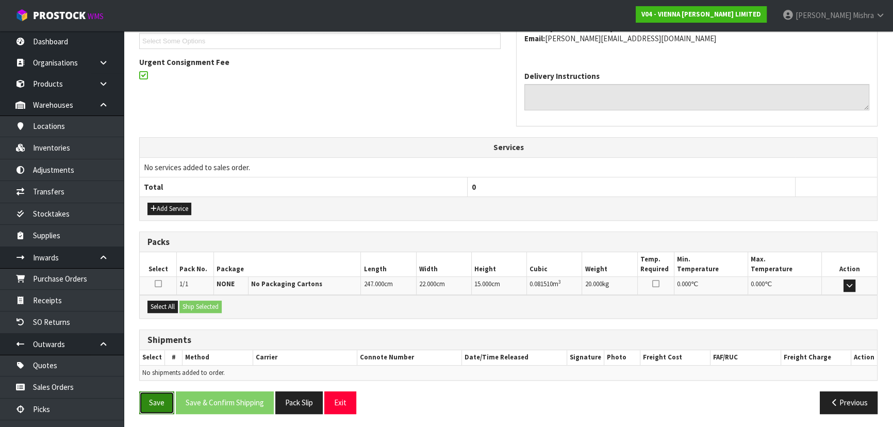
click at [160, 411] on button "Save" at bounding box center [156, 402] width 35 height 22
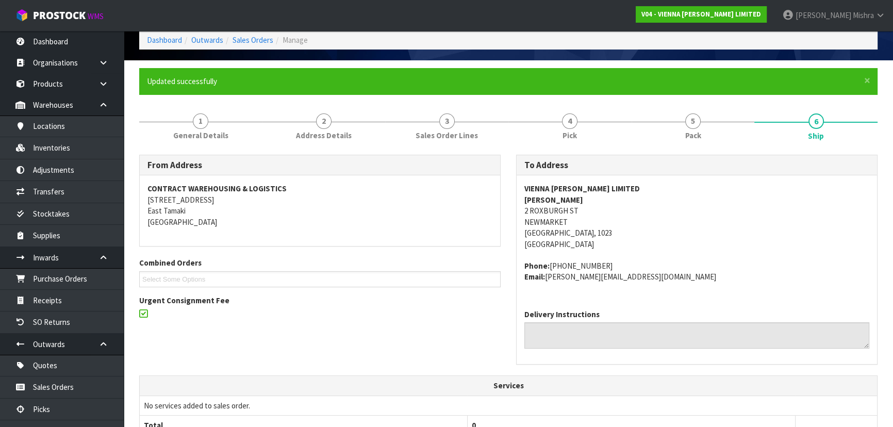
scroll to position [0, 0]
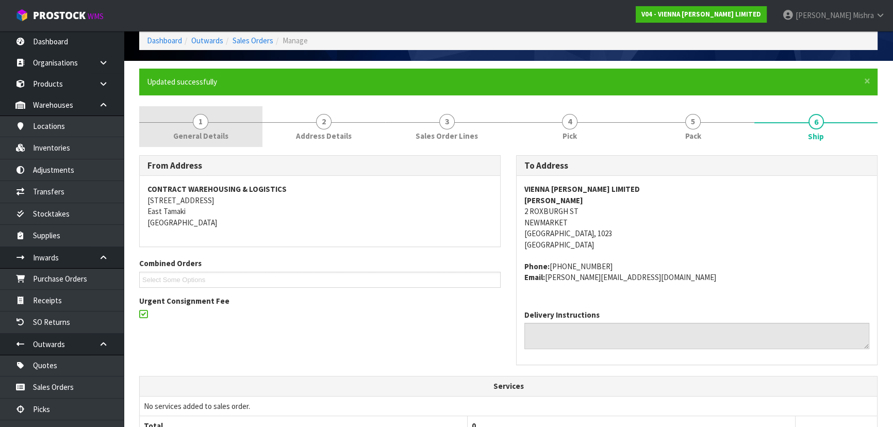
drag, startPoint x: 189, startPoint y: 127, endPoint x: 225, endPoint y: 148, distance: 41.6
click at [195, 132] on link "1 General Details" at bounding box center [200, 126] width 123 height 41
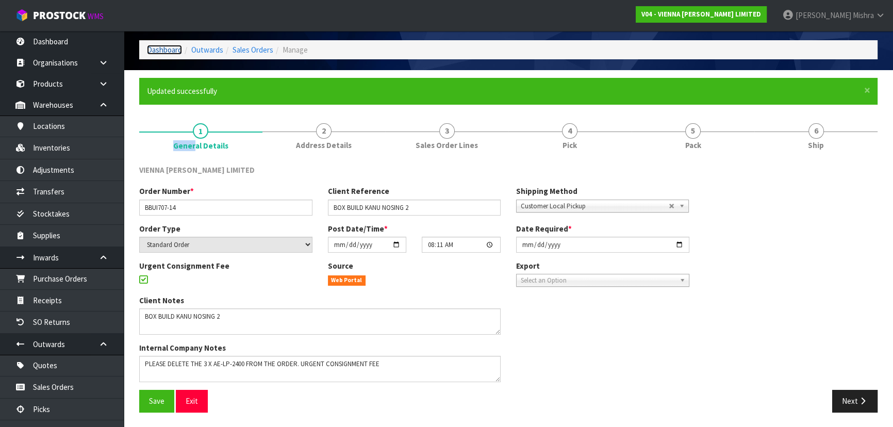
click at [170, 52] on link "Dashboard" at bounding box center [164, 50] width 35 height 10
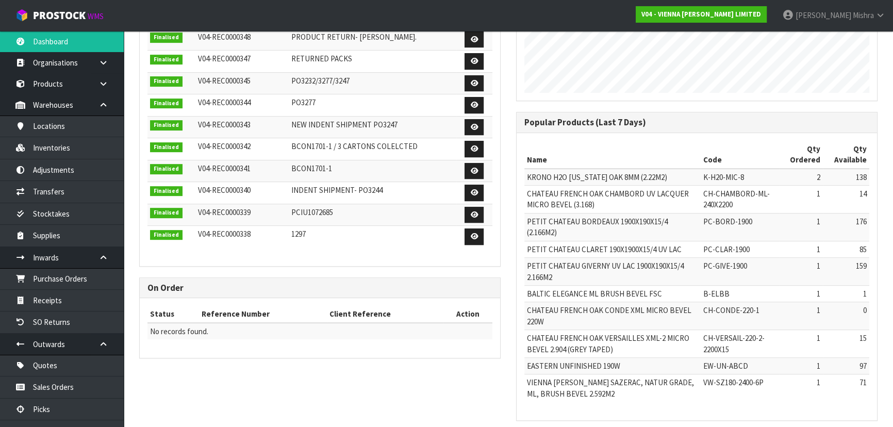
scroll to position [846, 376]
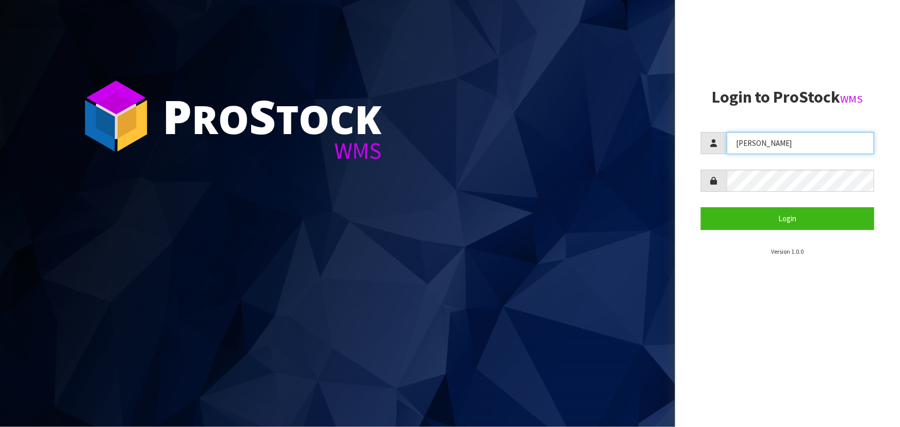
drag, startPoint x: 775, startPoint y: 143, endPoint x: 670, endPoint y: 158, distance: 105.8
click at [670, 158] on div "P ro S tock WMS Login to ProStock WMS [PERSON_NAME] Login Version 1.0.0" at bounding box center [450, 213] width 900 height 427
type input "[PERSON_NAME]"
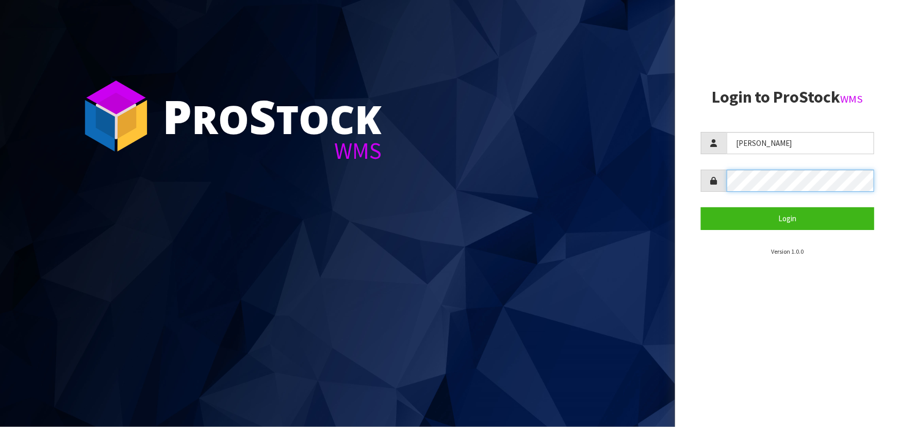
click at [705, 198] on form "POLLY Login" at bounding box center [787, 180] width 173 height 97
click at [701, 207] on button "Login" at bounding box center [787, 218] width 173 height 22
